Goal: Task Accomplishment & Management: Use online tool/utility

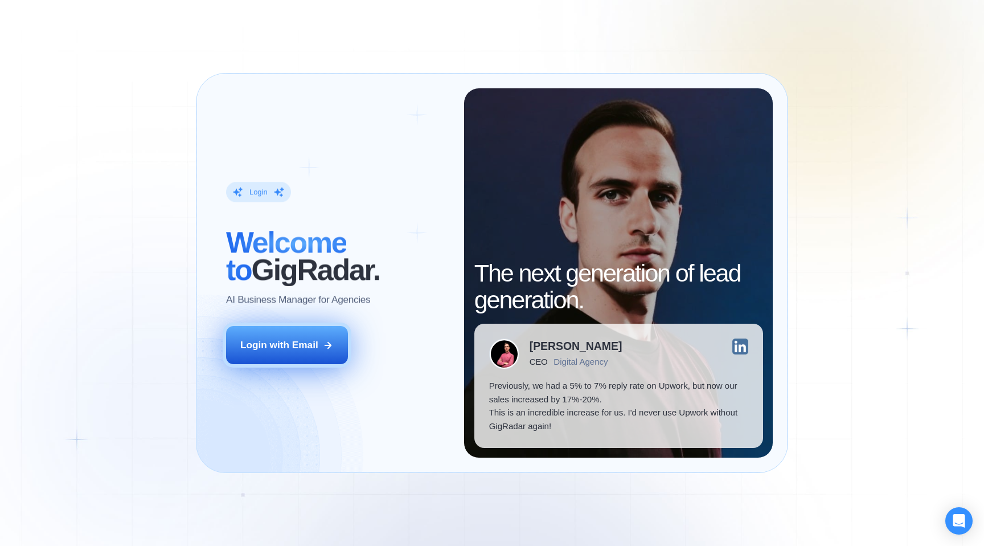
click at [288, 346] on div "Login with Email" at bounding box center [279, 345] width 78 height 14
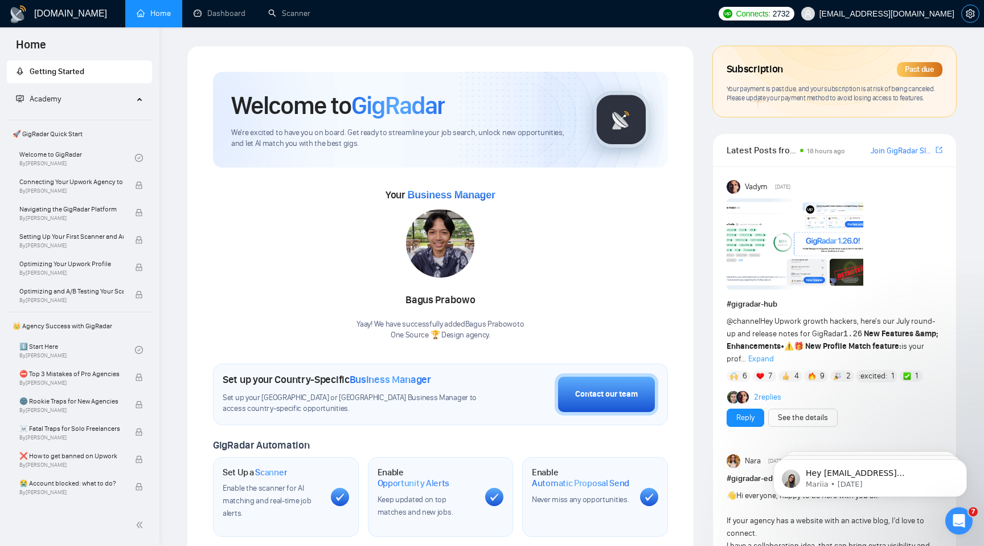
click at [970, 15] on icon "setting" at bounding box center [970, 13] width 9 height 9
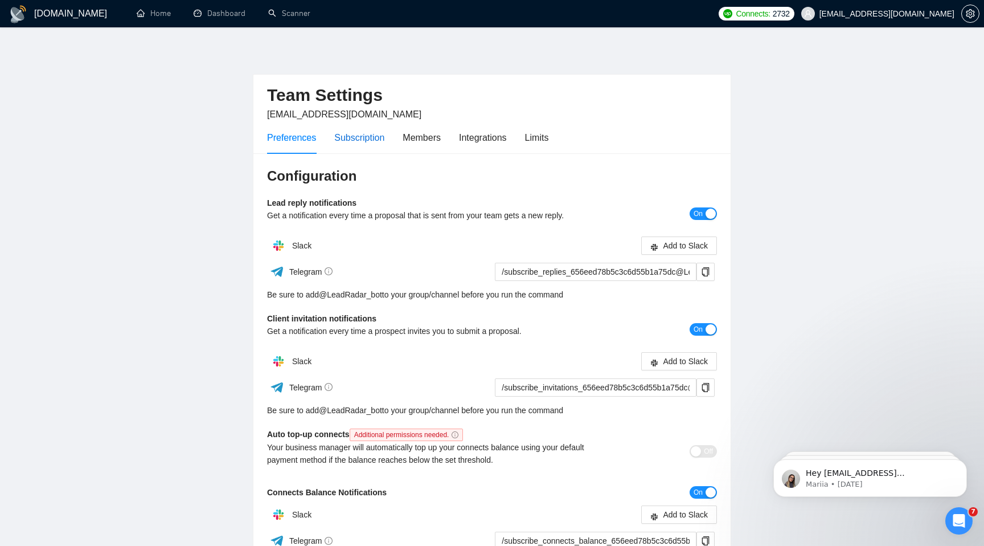
click at [357, 138] on div "Subscription" at bounding box center [359, 137] width 50 height 14
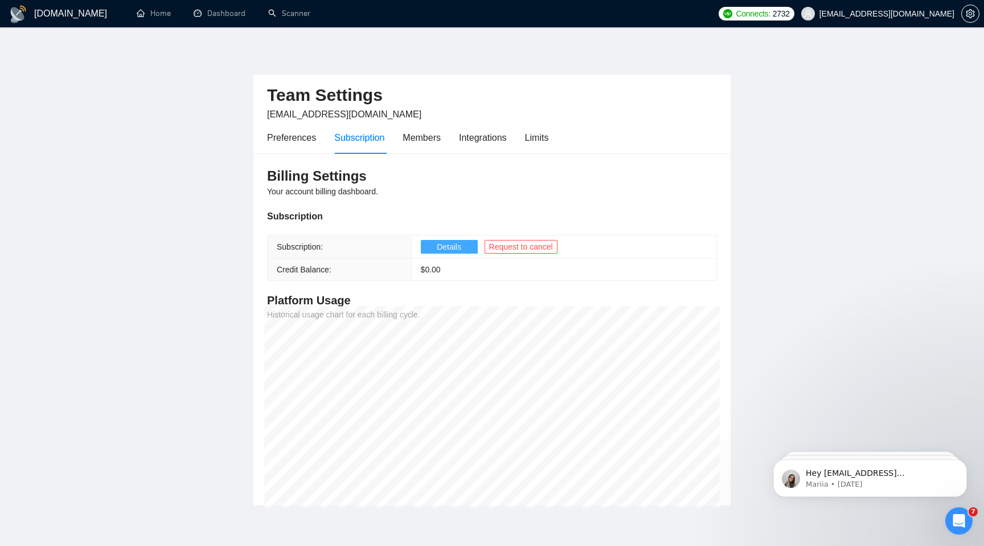
click at [447, 247] on span "Details" at bounding box center [449, 246] width 24 height 13
click at [293, 9] on link "Scanner" at bounding box center [289, 14] width 42 height 10
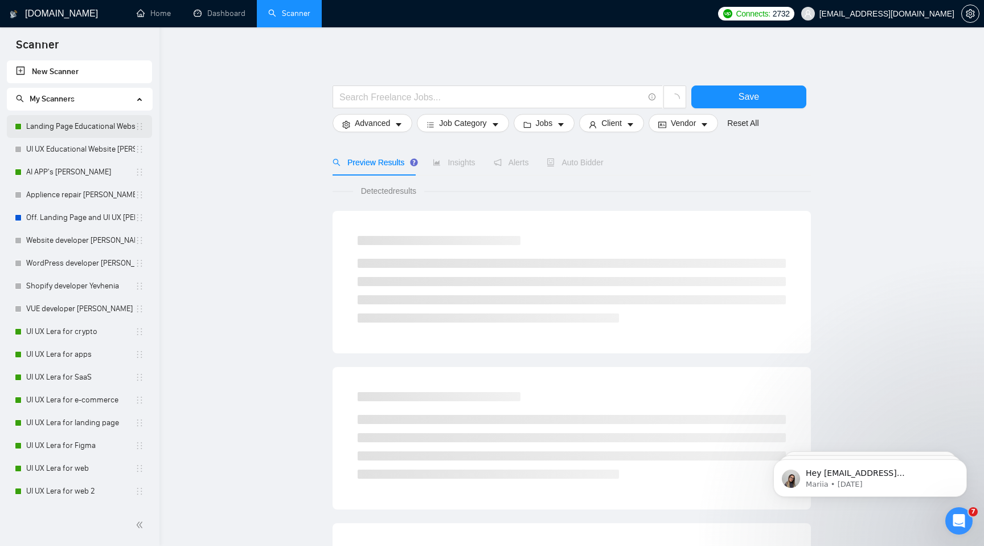
click at [73, 125] on link "Landing Page Educational Website UI UX Edward" at bounding box center [80, 126] width 109 height 23
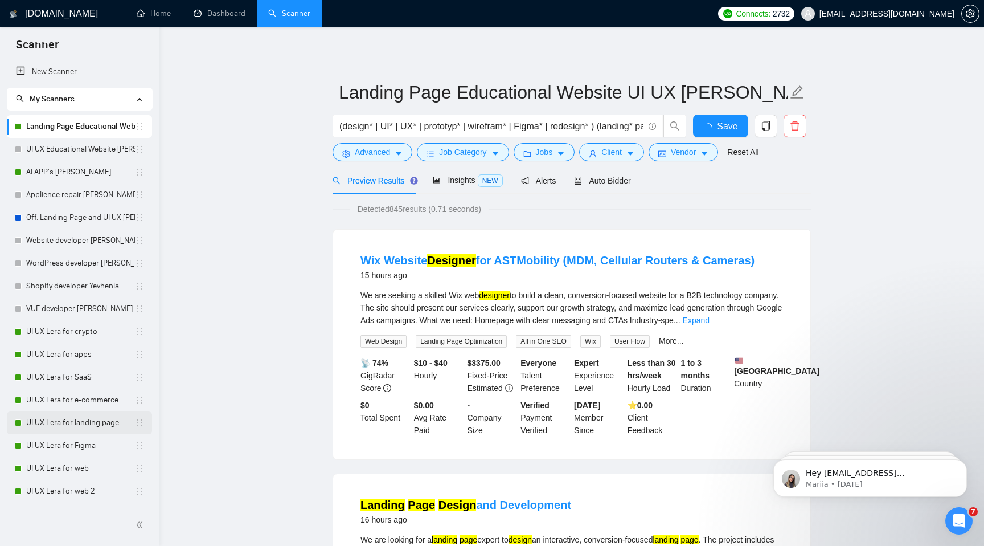
scroll to position [44, 0]
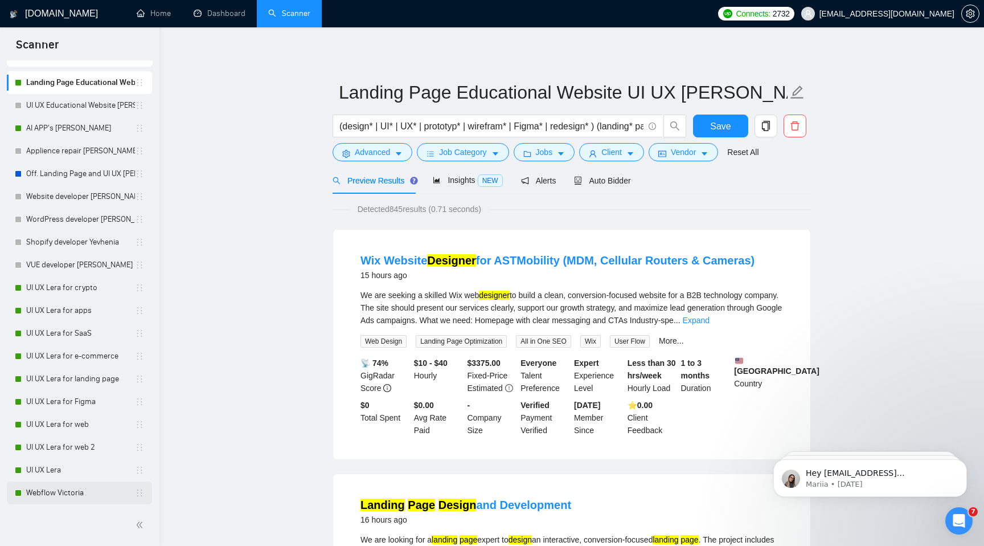
click at [44, 494] on link "Webflow Victoria" at bounding box center [80, 492] width 109 height 23
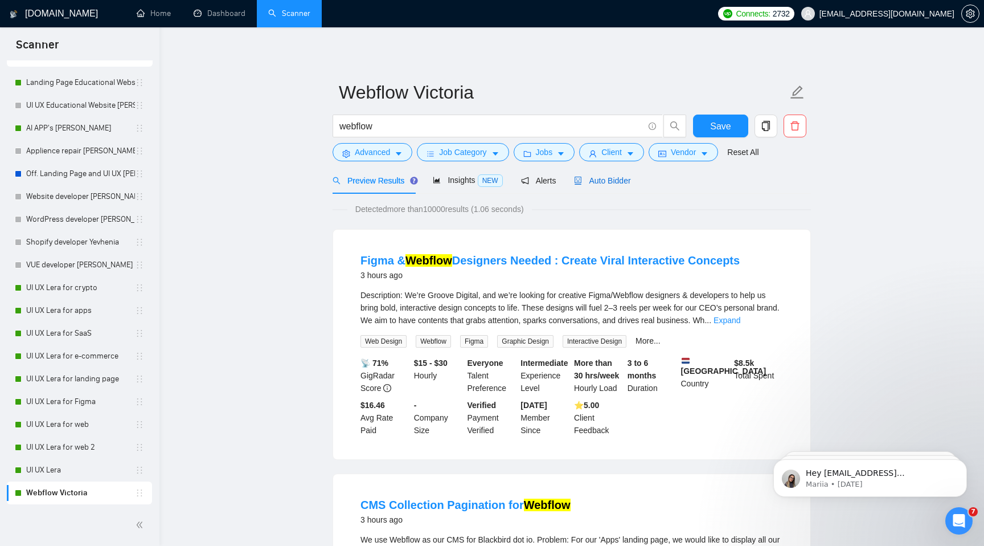
click at [626, 179] on span "Auto Bidder" at bounding box center [602, 180] width 56 height 9
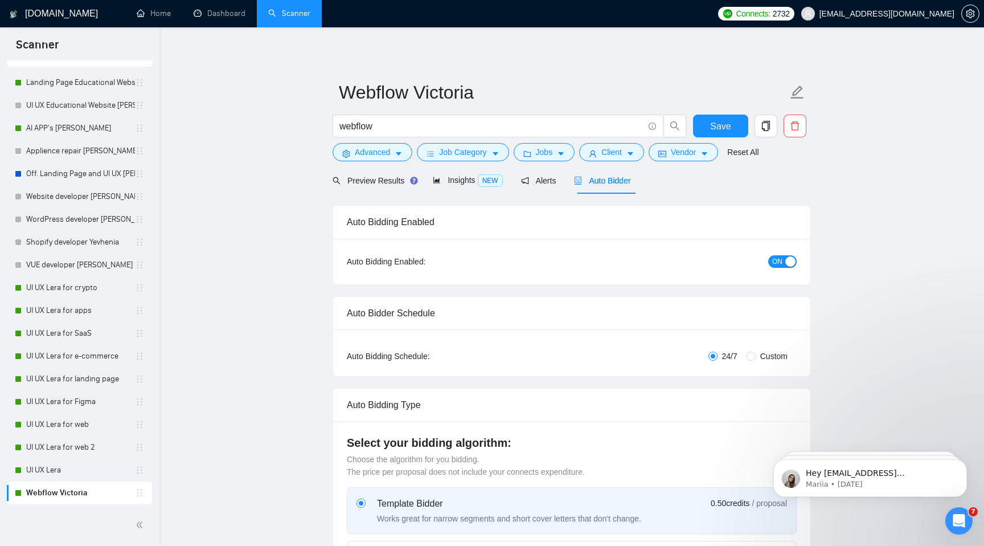
checkbox input "true"
